Goal: Book appointment/travel/reservation

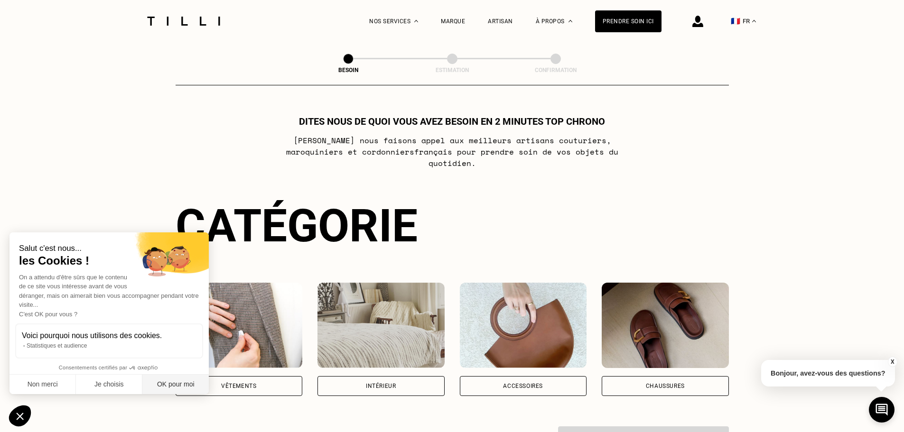
drag, startPoint x: 175, startPoint y: 389, endPoint x: 151, endPoint y: 382, distance: 24.6
click at [175, 389] on button "OK pour moi" at bounding box center [175, 385] width 66 height 20
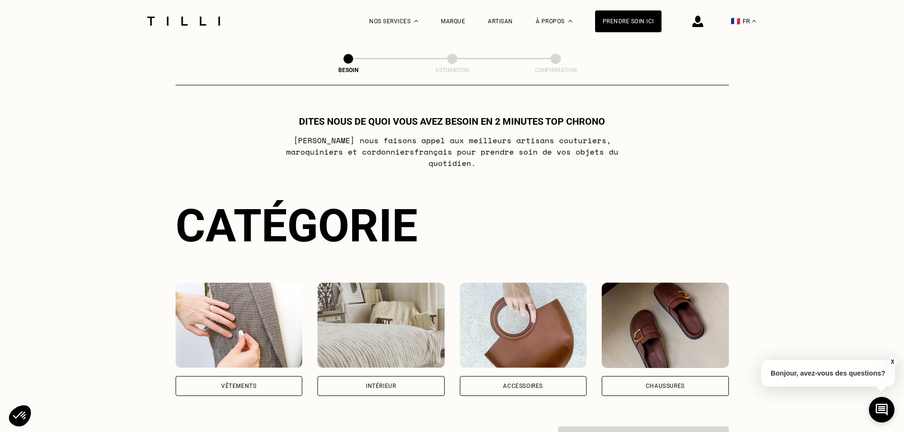
click at [404, 381] on div "Intérieur" at bounding box center [381, 386] width 127 height 20
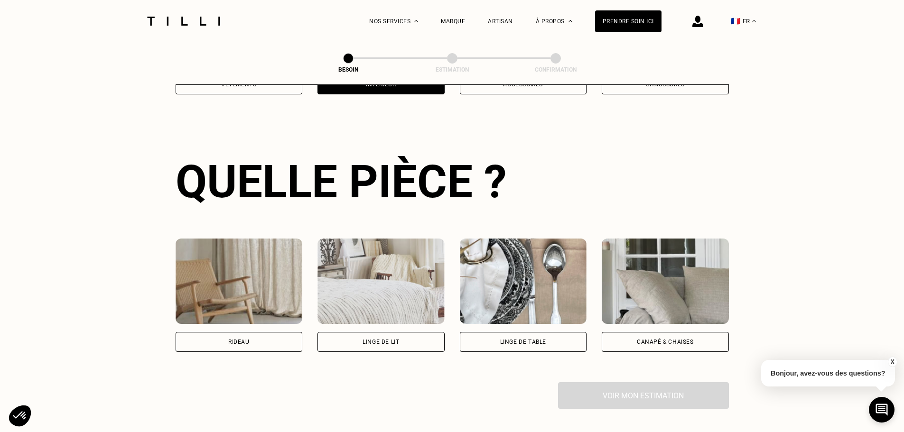
scroll to position [310, 0]
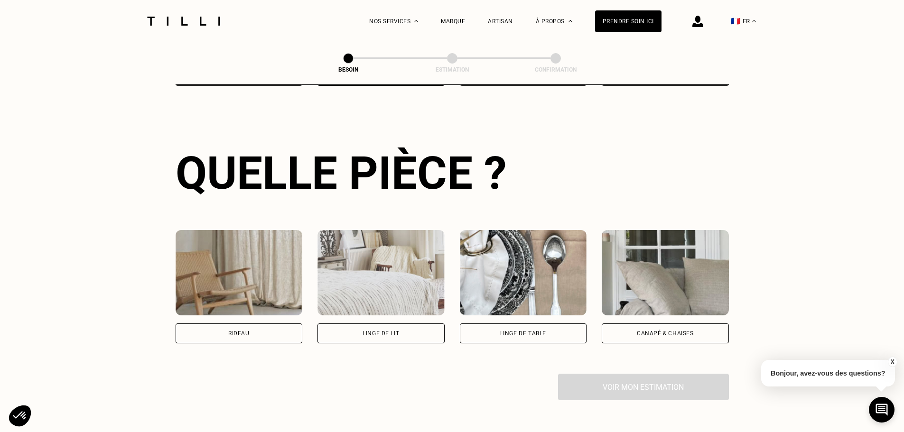
click at [692, 331] on div "Canapé & chaises" at bounding box center [665, 334] width 57 height 6
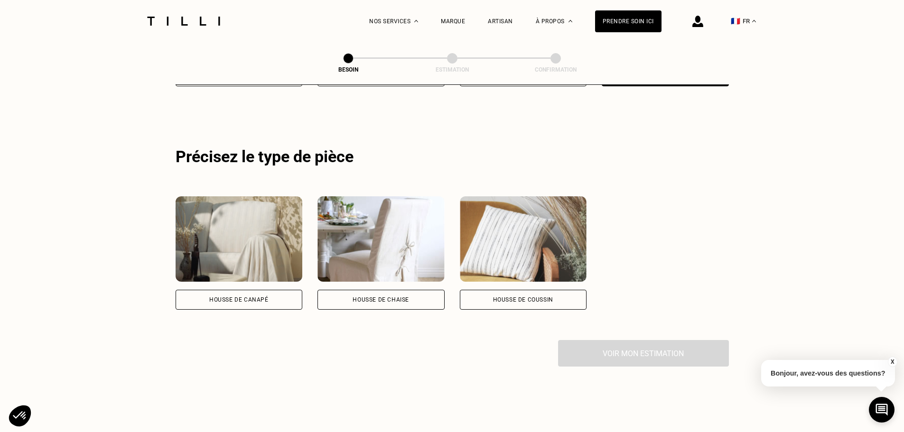
scroll to position [570, 0]
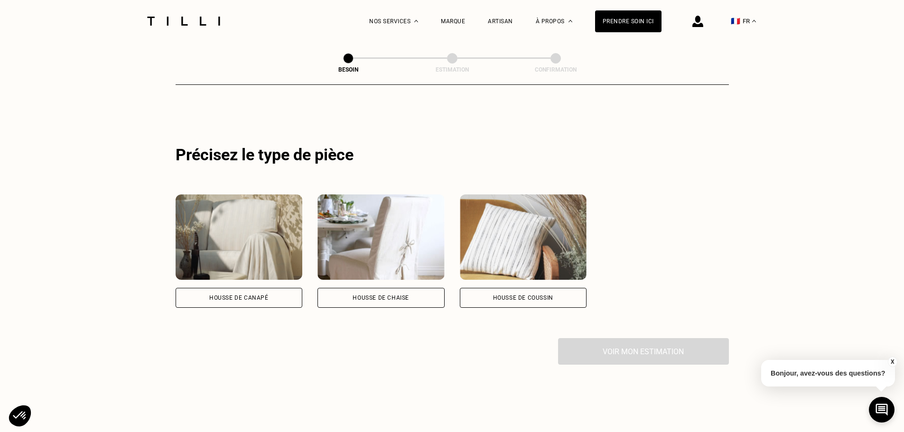
click at [400, 294] on div "Housse de chaise" at bounding box center [381, 298] width 127 height 20
select select "FR"
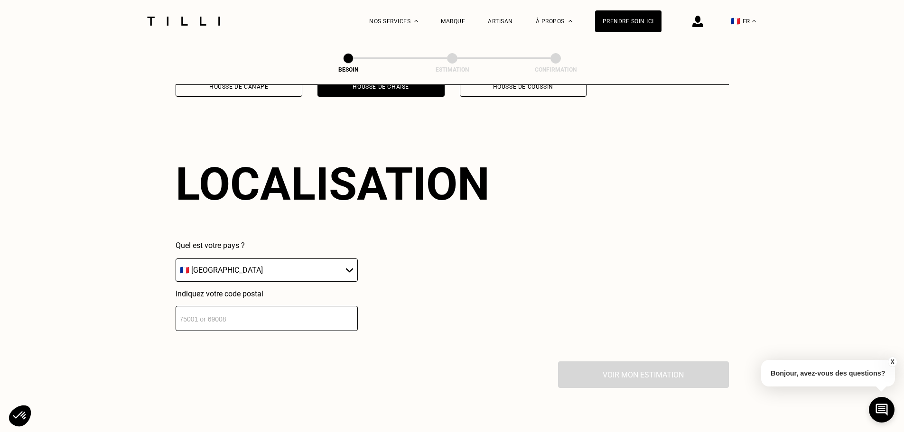
scroll to position [794, 0]
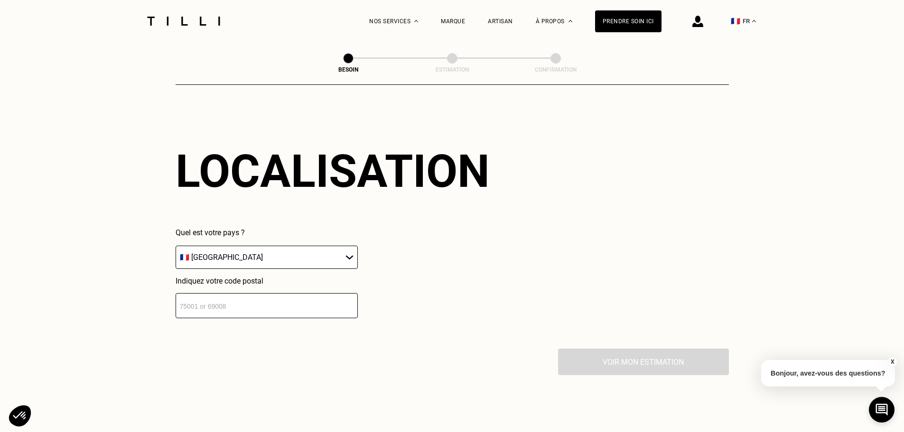
click at [216, 305] on input "number" at bounding box center [267, 305] width 182 height 25
type input "92300"
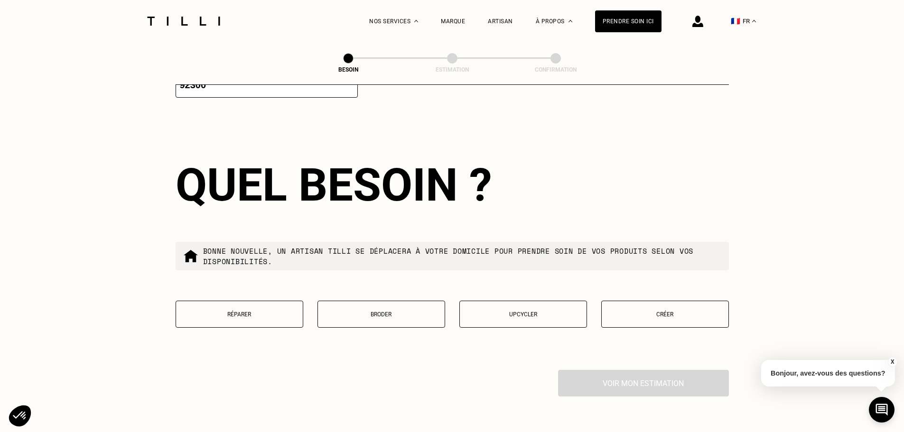
scroll to position [1030, 0]
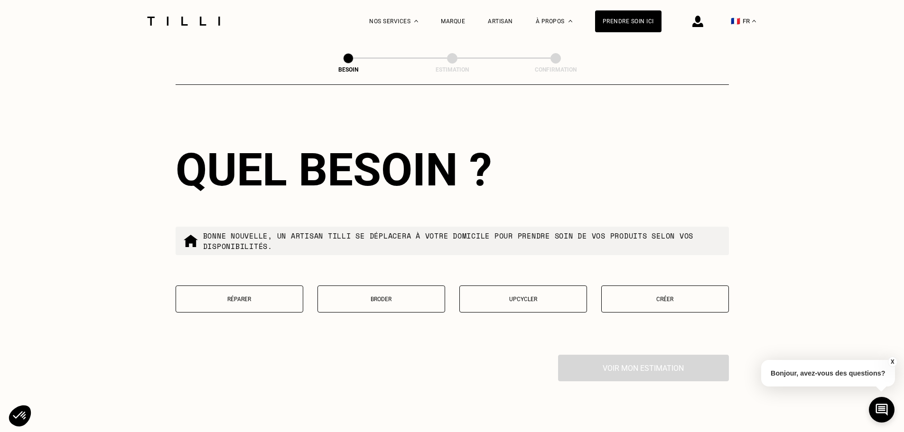
click at [265, 290] on button "Réparer" at bounding box center [240, 299] width 128 height 27
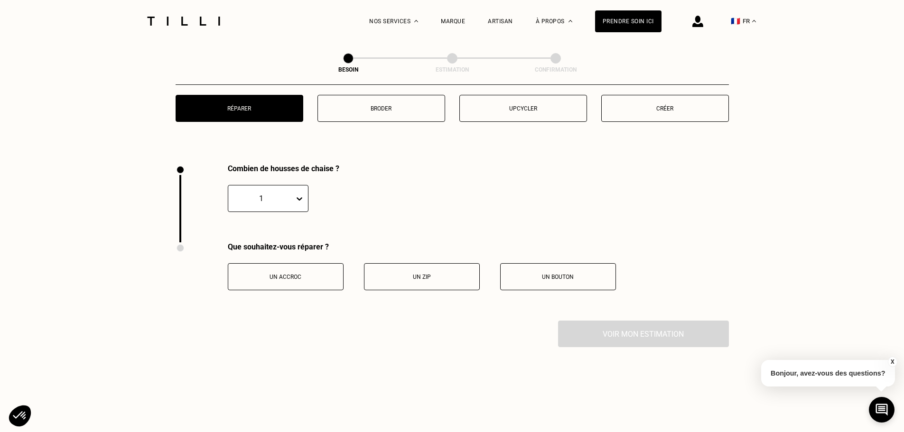
scroll to position [1036, 0]
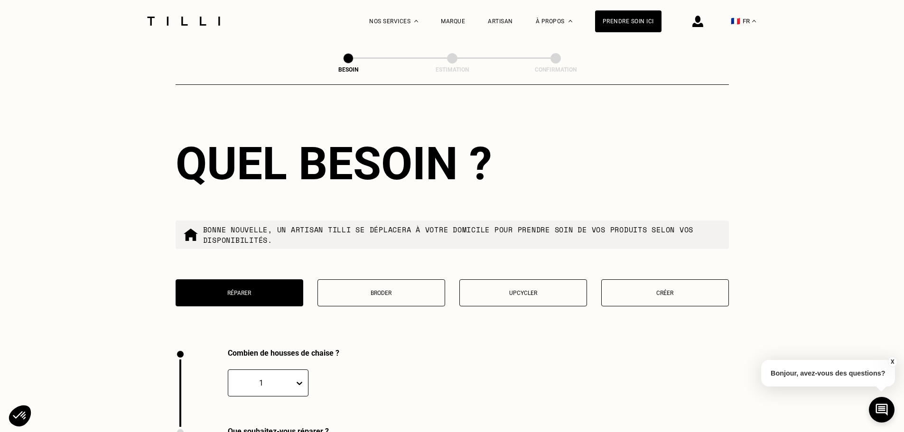
click at [381, 290] on p "Broder" at bounding box center [381, 293] width 117 height 7
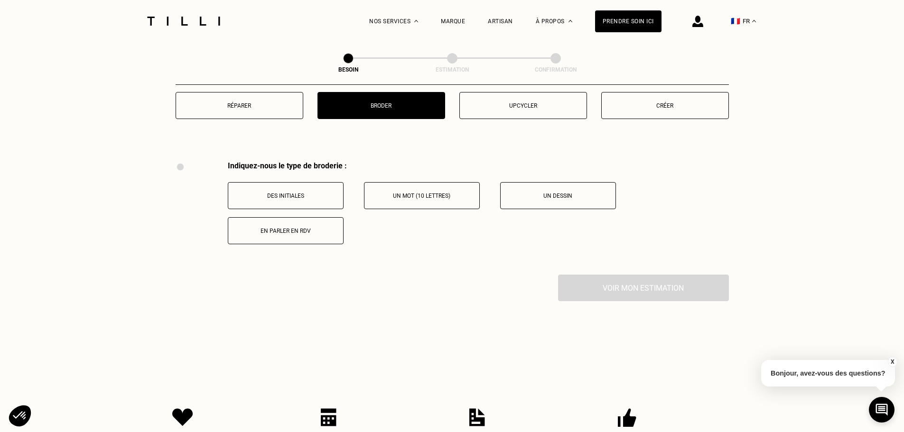
scroll to position [1131, 0]
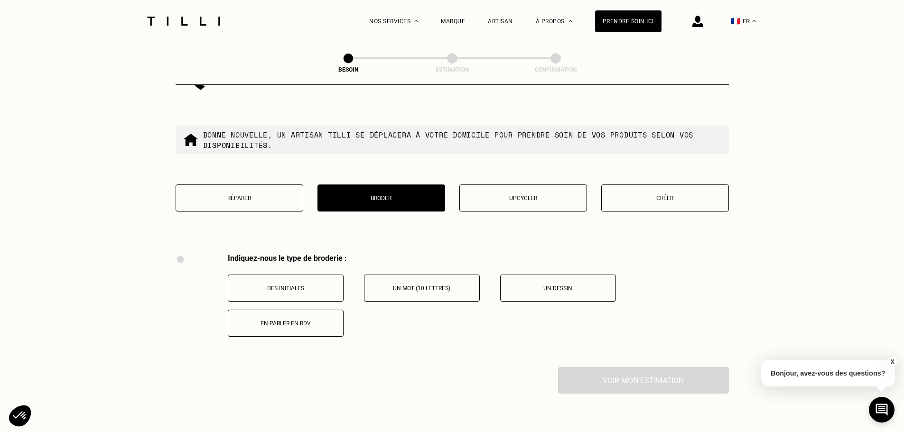
click at [531, 197] on button "Upcycler" at bounding box center [524, 198] width 128 height 27
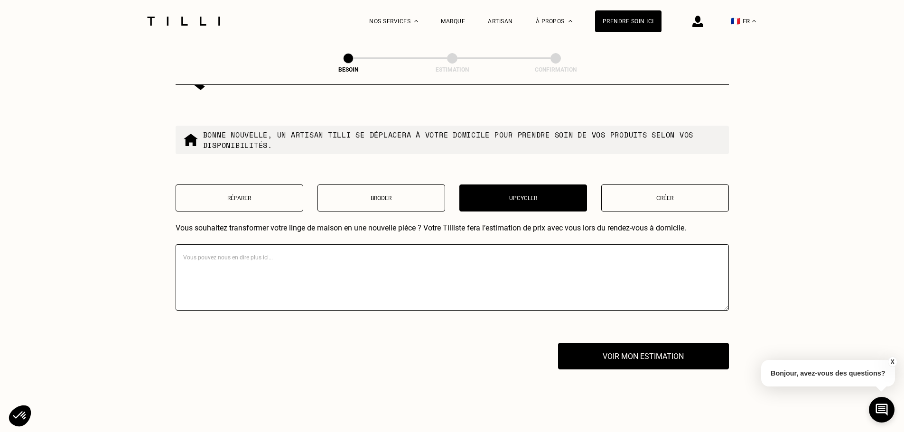
click at [238, 252] on textarea at bounding box center [453, 277] width 554 height 66
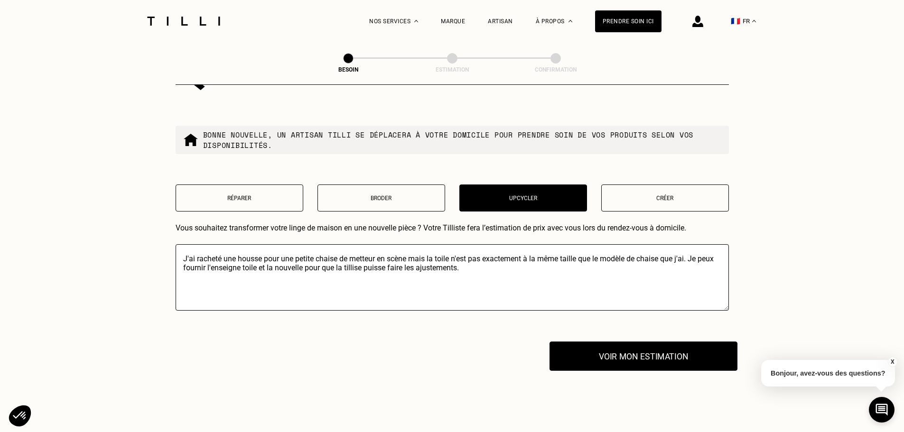
type textarea "J'ai racheté une housse pour une petite chaise de metteur en scène mais la toil…"
click at [625, 352] on button "Voir mon estimation" at bounding box center [644, 356] width 188 height 29
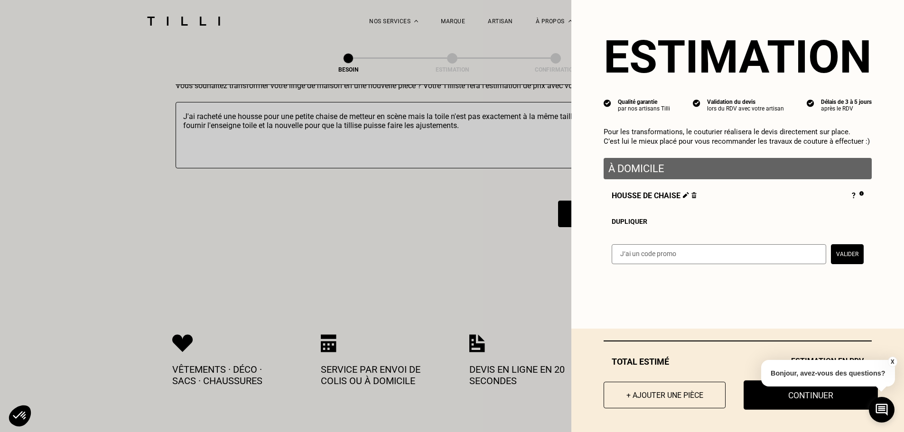
click at [781, 395] on button "Continuer" at bounding box center [811, 395] width 134 height 29
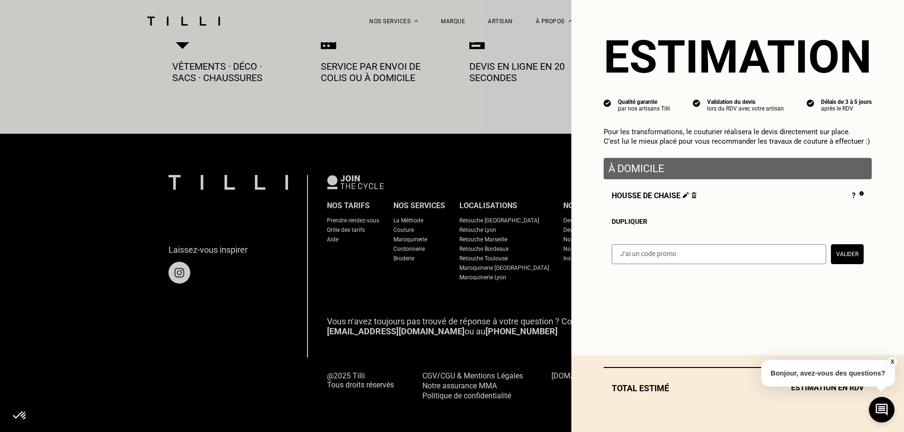
select select "FR"
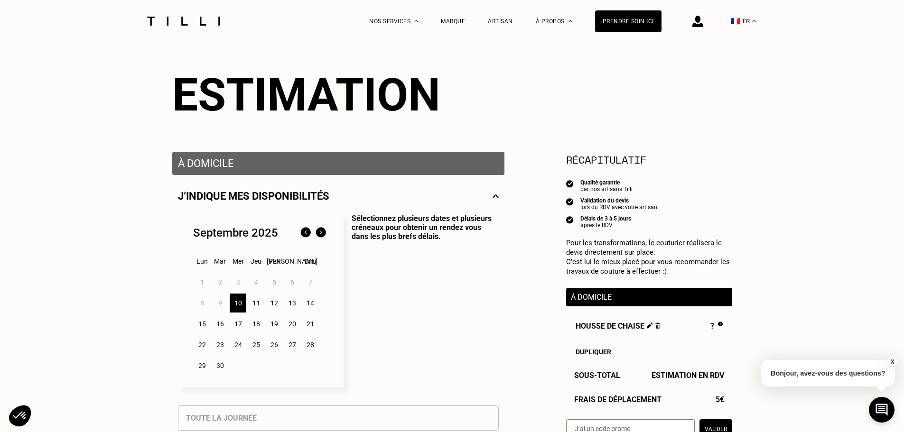
scroll to position [95, 0]
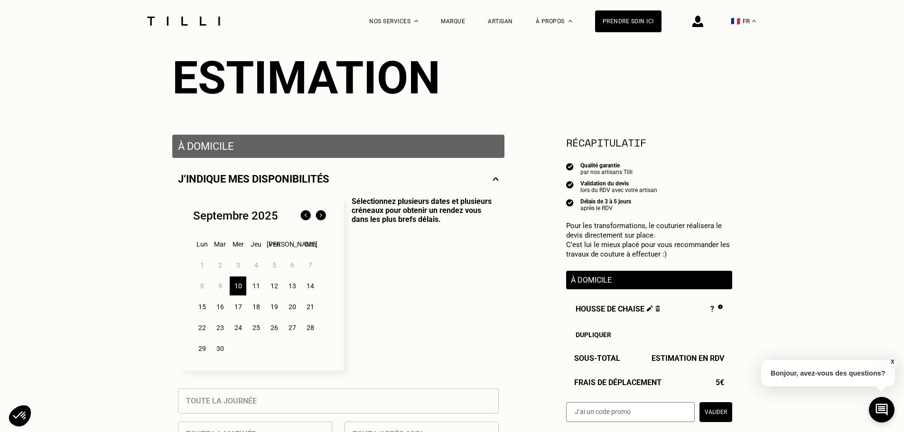
click at [276, 287] on div "12" at bounding box center [274, 286] width 17 height 19
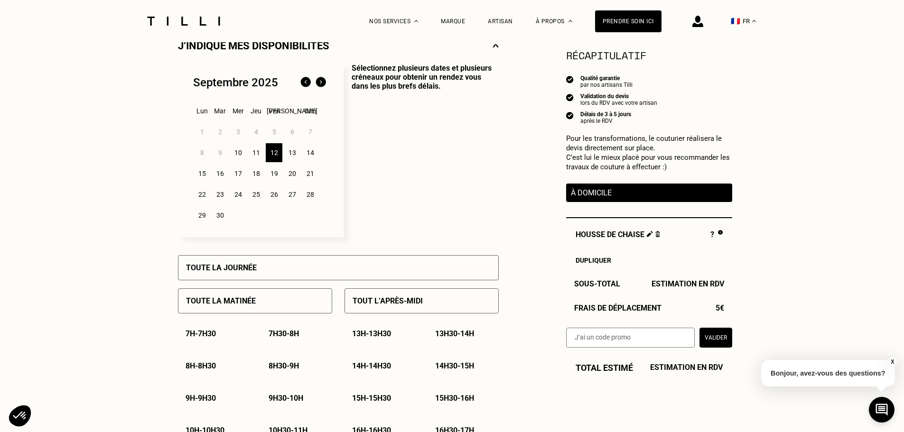
scroll to position [237, 0]
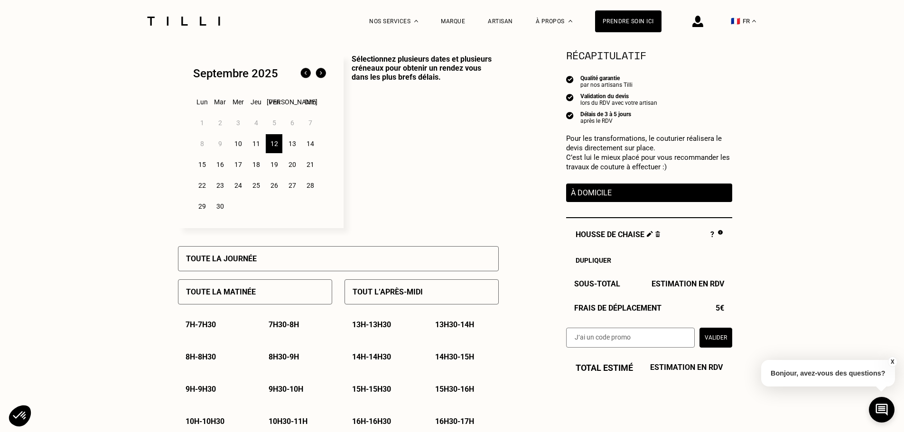
click at [253, 295] on p "Toute la matinée" at bounding box center [221, 292] width 70 height 9
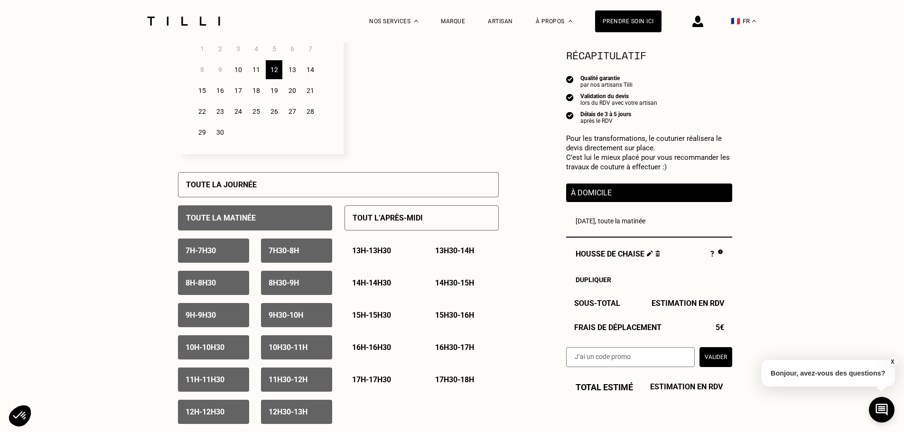
scroll to position [332, 0]
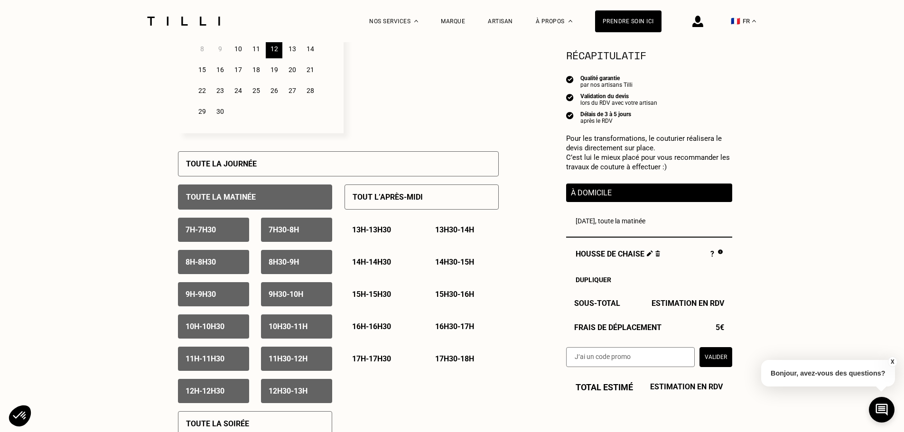
click at [234, 235] on div "7h - 7h30" at bounding box center [213, 230] width 71 height 24
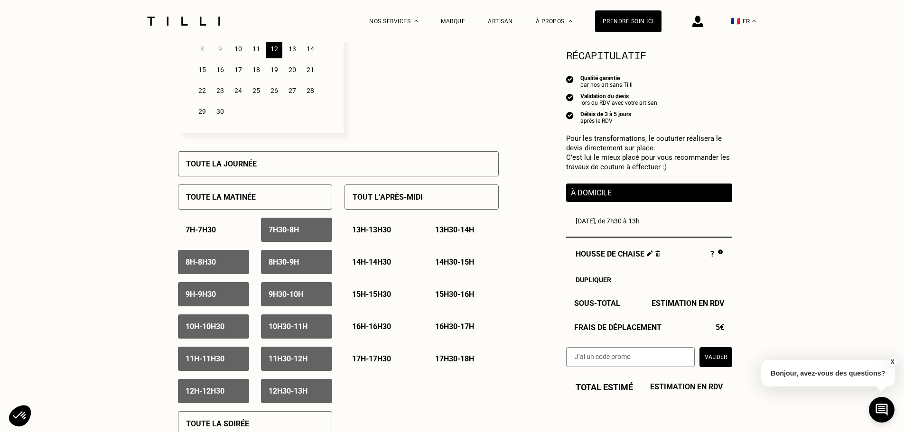
click at [289, 235] on p "7h30 - 8h" at bounding box center [284, 229] width 30 height 9
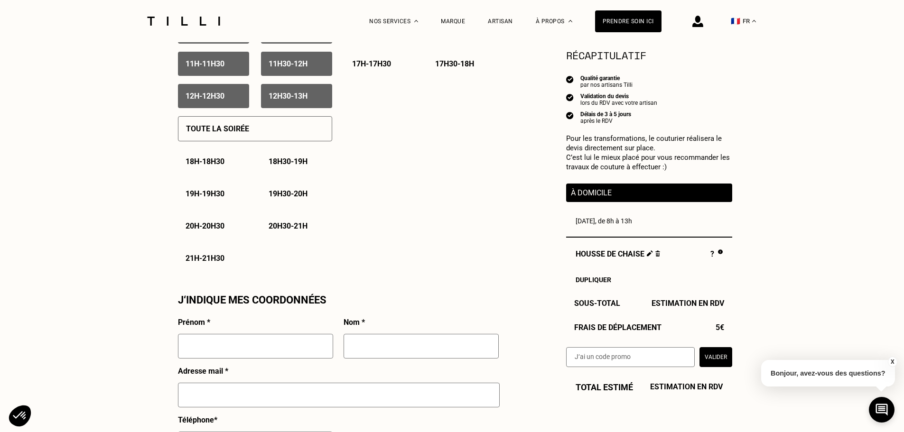
scroll to position [760, 0]
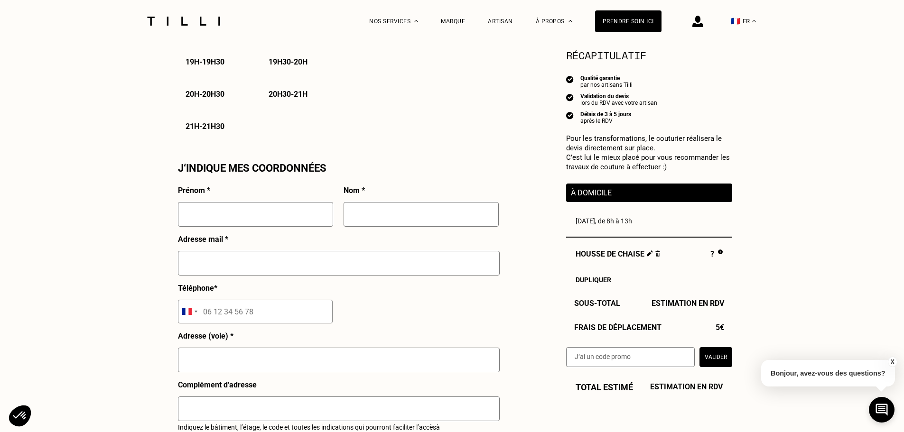
click at [236, 221] on input "text" at bounding box center [255, 214] width 155 height 25
type input "[PERSON_NAME]"
type input "Moulonguet-Doléris"
type input "[PERSON_NAME][EMAIL_ADDRESS][DOMAIN_NAME]"
type input "06 73 59 37 00"
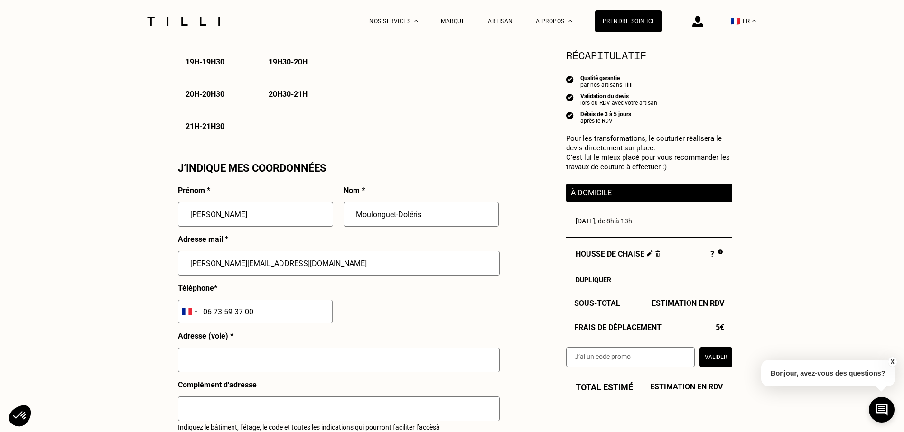
type input "[STREET_ADDRESS][PERSON_NAME]"
type input "Levallois-Perret"
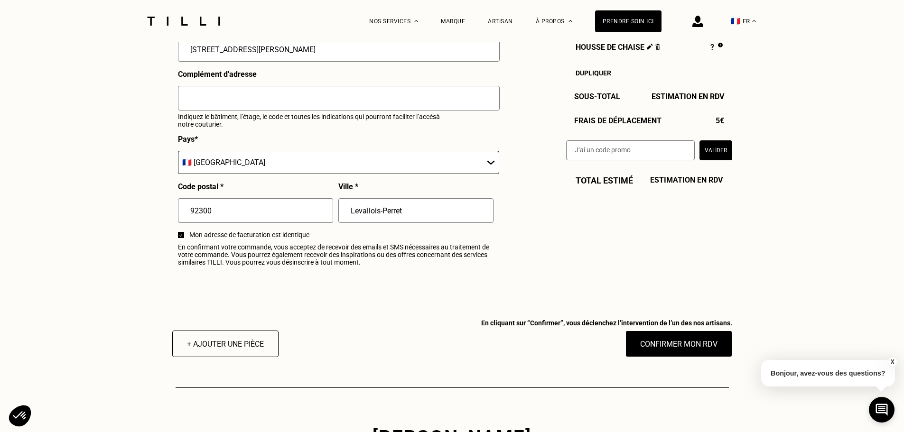
scroll to position [1092, 0]
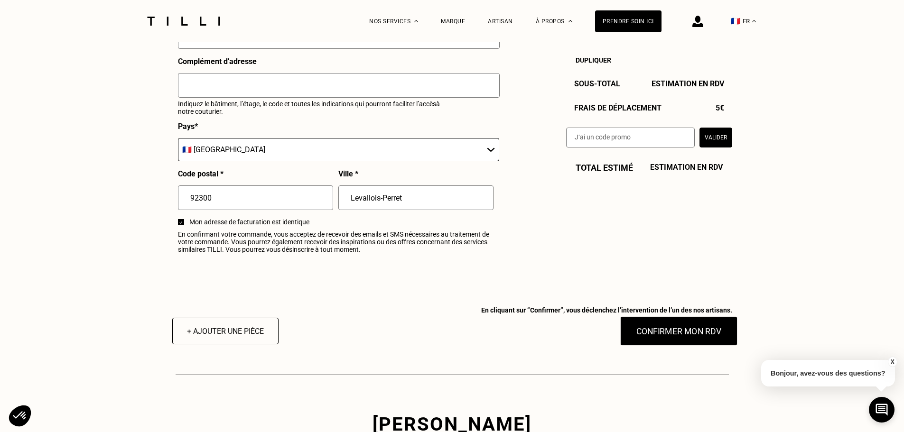
click at [696, 345] on button "Confirmer mon RDV" at bounding box center [679, 331] width 118 height 29
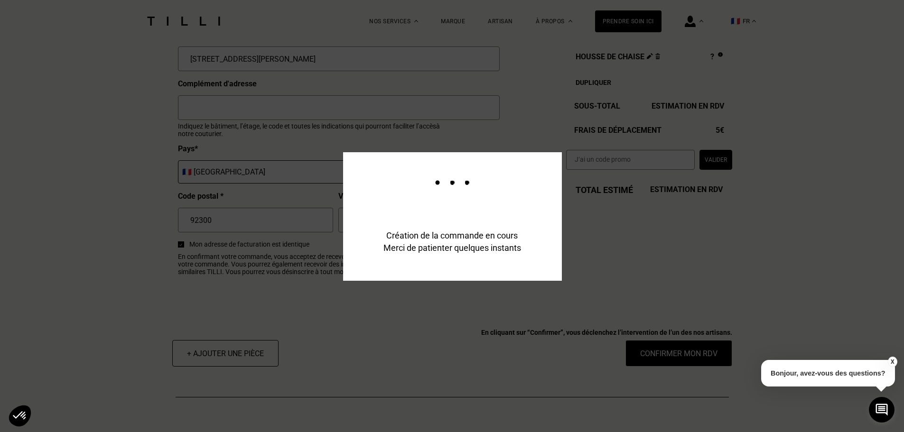
scroll to position [1115, 0]
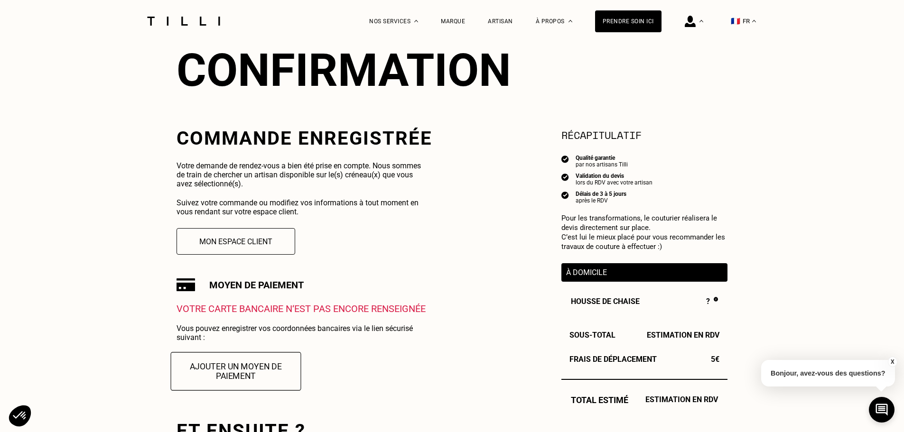
scroll to position [190, 0]
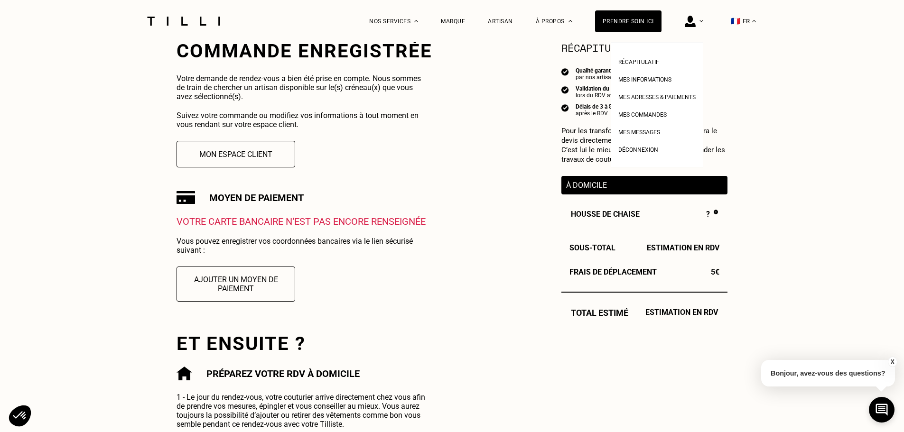
click at [704, 23] on div at bounding box center [694, 21] width 19 height 42
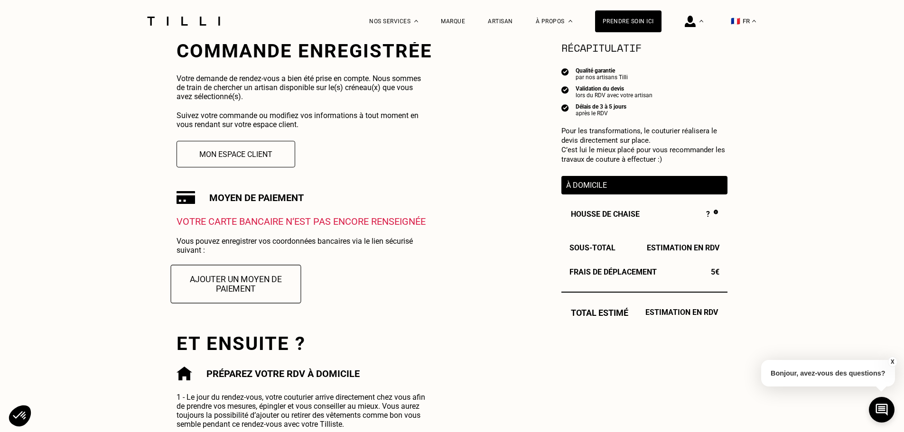
click at [232, 289] on button "Ajouter un moyen de paiement" at bounding box center [236, 284] width 131 height 38
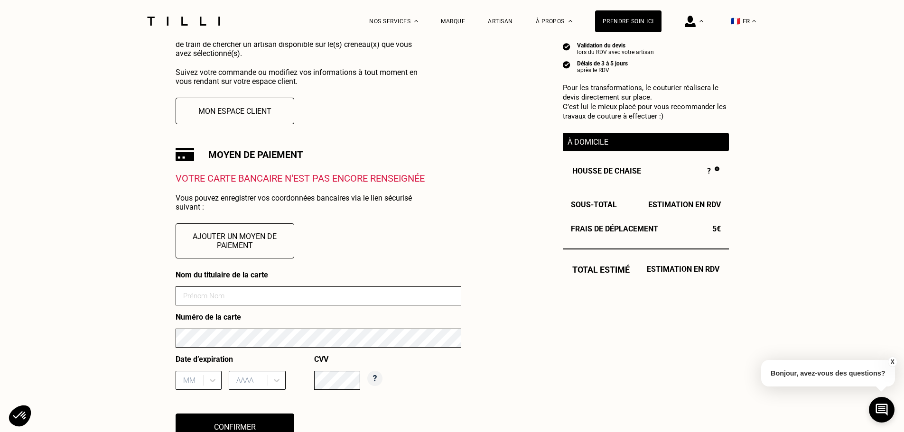
scroll to position [285, 0]
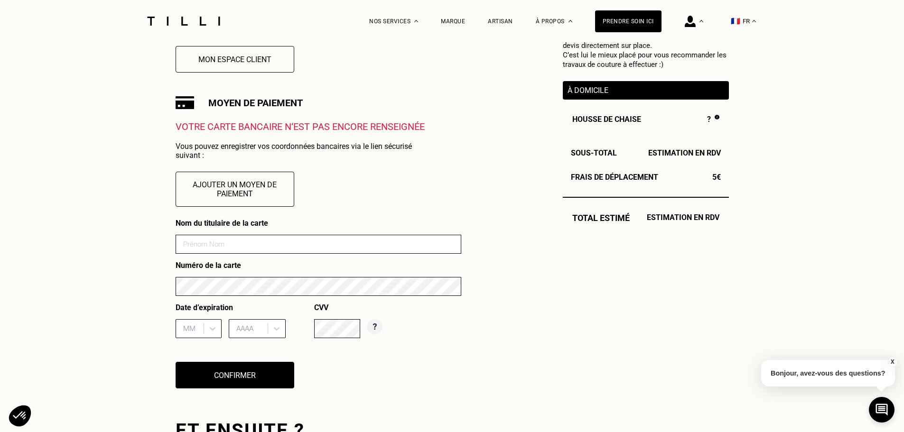
click at [198, 248] on input at bounding box center [319, 244] width 286 height 19
type input "H Moulonguet-Doleris"
click at [198, 335] on div "MM" at bounding box center [199, 328] width 46 height 19
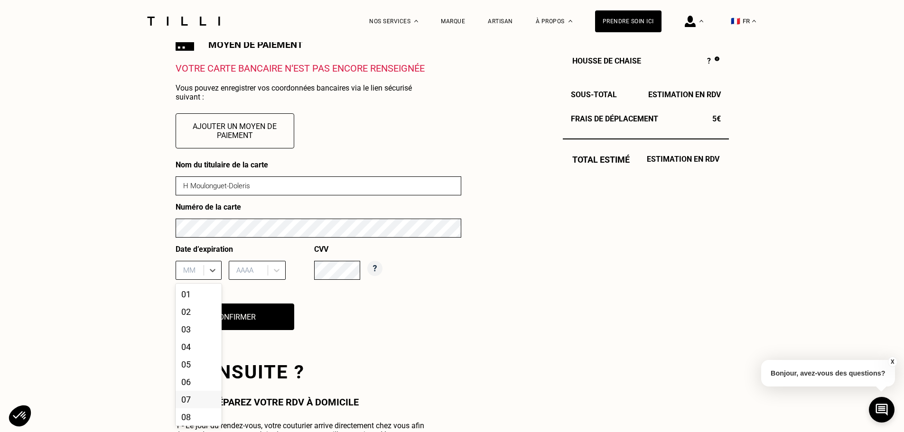
scroll to position [78, 0]
click at [189, 359] on div "09" at bounding box center [199, 363] width 46 height 18
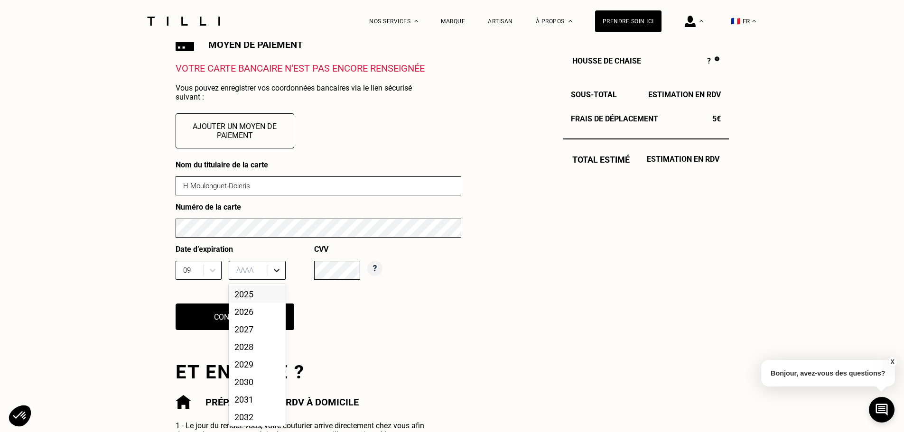
click at [272, 270] on icon at bounding box center [276, 270] width 9 height 9
click at [260, 295] on div "2025" at bounding box center [257, 295] width 57 height 18
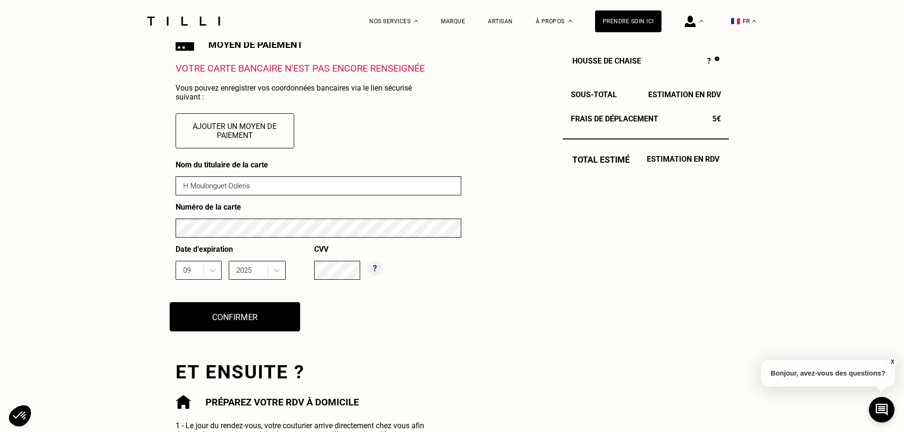
click at [244, 314] on button "Confirmer" at bounding box center [234, 316] width 131 height 29
